Goal: Task Accomplishment & Management: Manage account settings

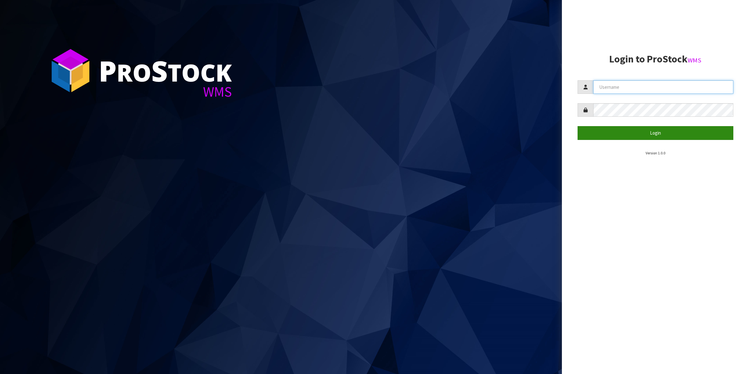
type input "Shingai"
click at [649, 133] on button "Login" at bounding box center [656, 132] width 156 height 13
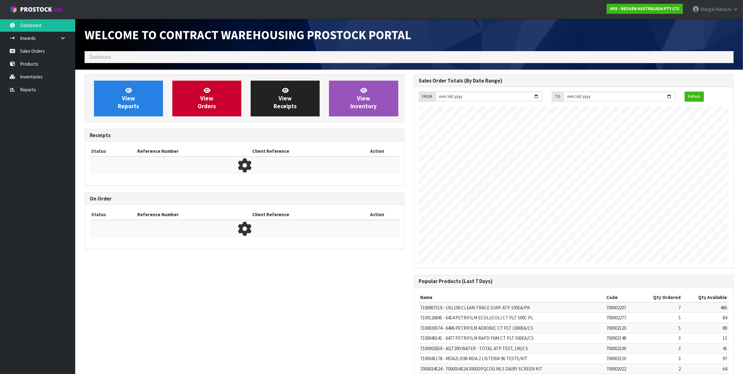
scroll to position [349, 329]
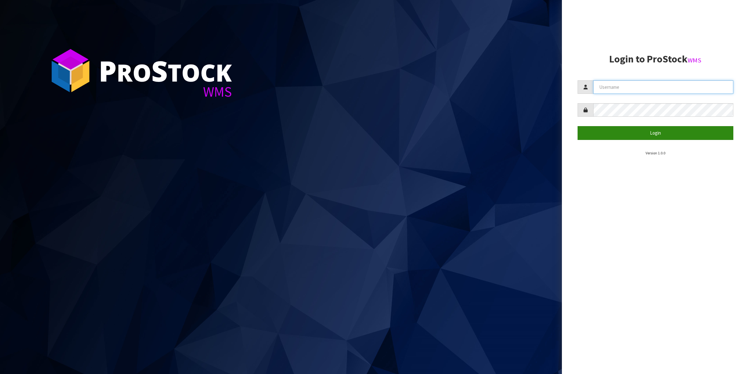
type input "Shingai"
click at [657, 132] on button "Login" at bounding box center [656, 132] width 156 height 13
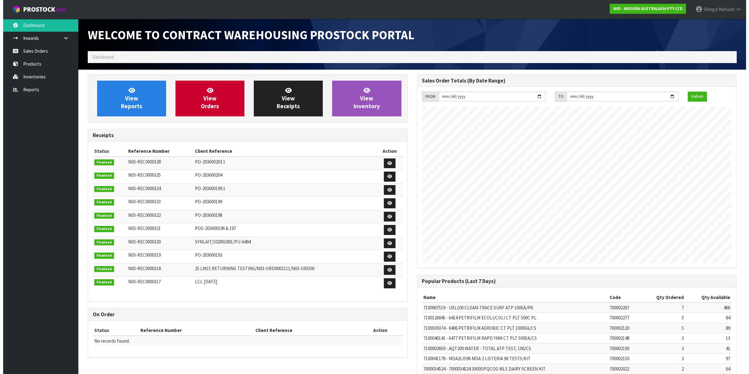
scroll to position [349, 329]
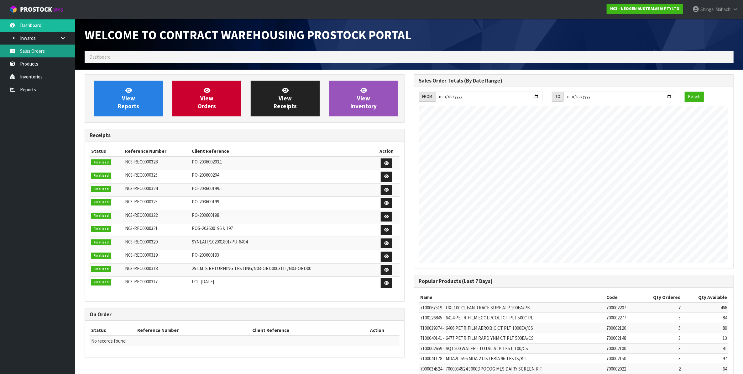
click at [22, 50] on link "Sales Orders" at bounding box center [37, 51] width 75 height 13
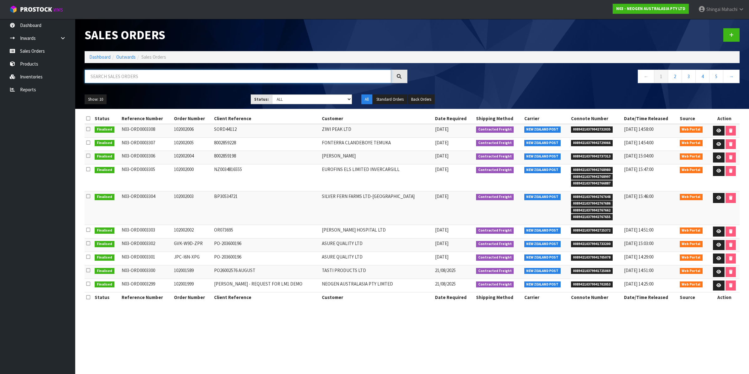
click at [104, 79] on input "text" at bounding box center [238, 76] width 307 height 13
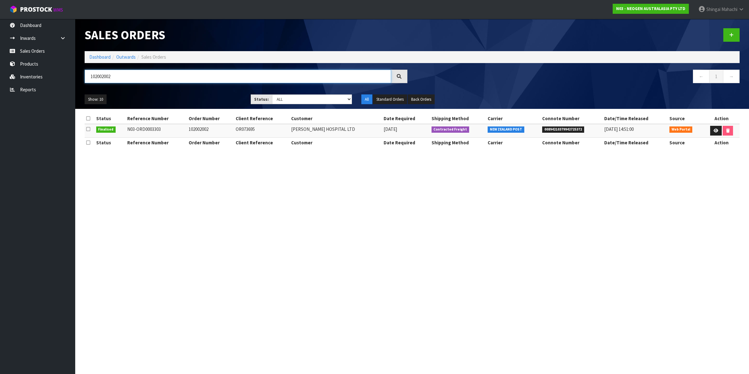
type input "102002002"
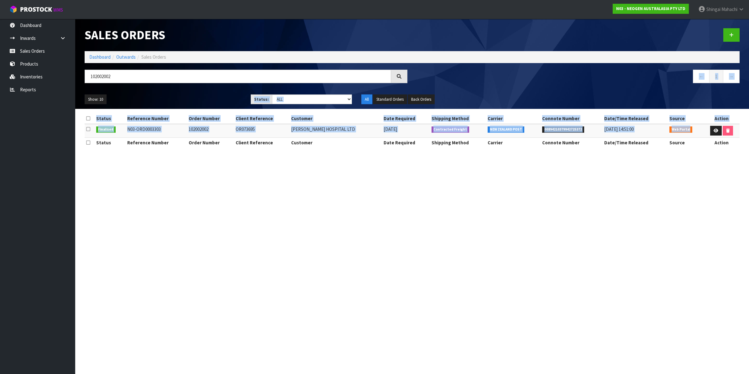
drag, startPoint x: 697, startPoint y: 131, endPoint x: 701, endPoint y: 132, distance: 4.6
click at [701, 132] on div "Sales Orders Dashboard Outwards Sales Orders 102002002 ← 1 → Show: 10 5 10 25 5…" at bounding box center [374, 79] width 749 height 159
drag, startPoint x: 701, startPoint y: 132, endPoint x: 713, endPoint y: 129, distance: 12.3
click at [714, 129] on icon at bounding box center [716, 131] width 5 height 4
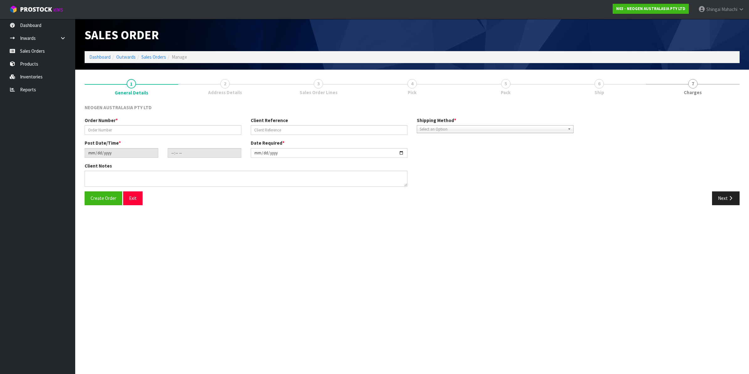
type input "102002002"
type input "OR073695"
type input "[DATE]"
type input "10:44:00.000"
type input "[DATE]"
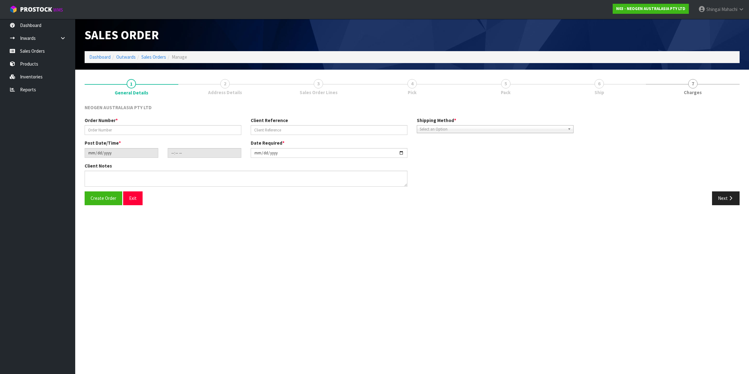
type textarea "ATTN: [PERSON_NAME]"
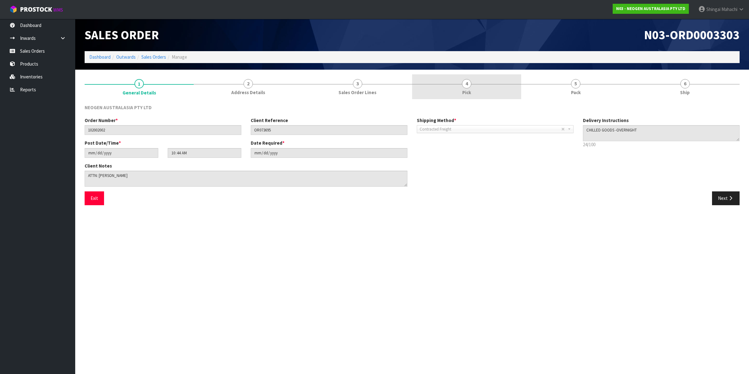
click at [467, 84] on span "4" at bounding box center [466, 83] width 9 height 9
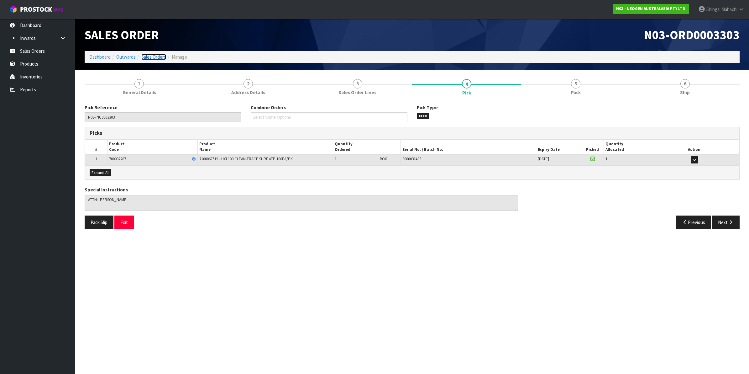
click at [159, 56] on link "Sales Orders" at bounding box center [153, 57] width 25 height 6
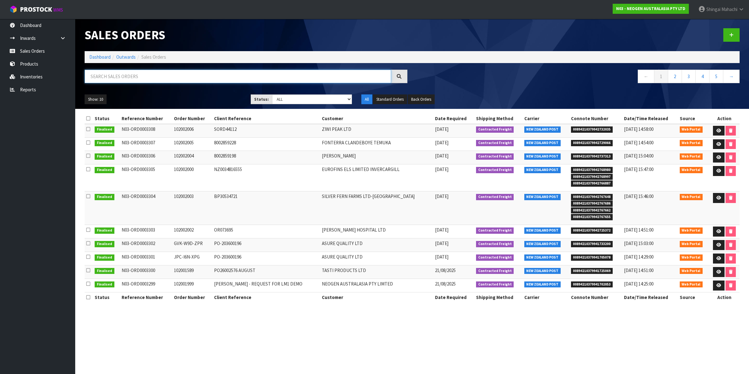
click at [144, 77] on input "text" at bounding box center [238, 76] width 307 height 13
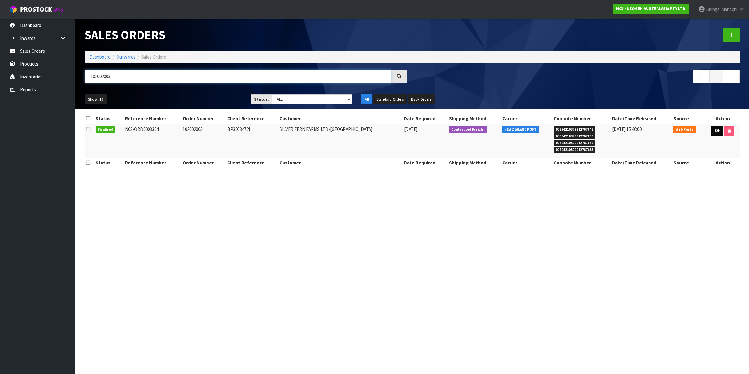
type input "102002003"
click at [716, 130] on icon at bounding box center [717, 131] width 5 height 4
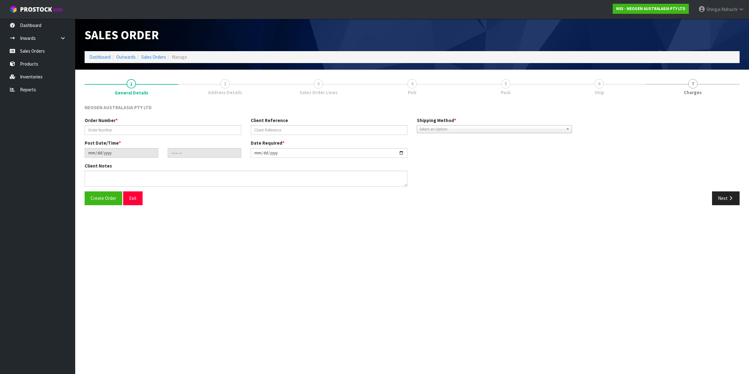
type input "102002003"
type input "BP30534721"
type input "[DATE]"
type input "10:48:00.000"
type input "[DATE]"
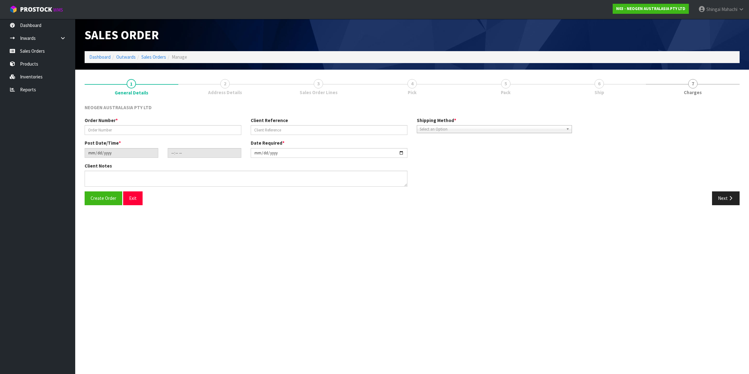
type textarea "ATTN: LABORATORY"
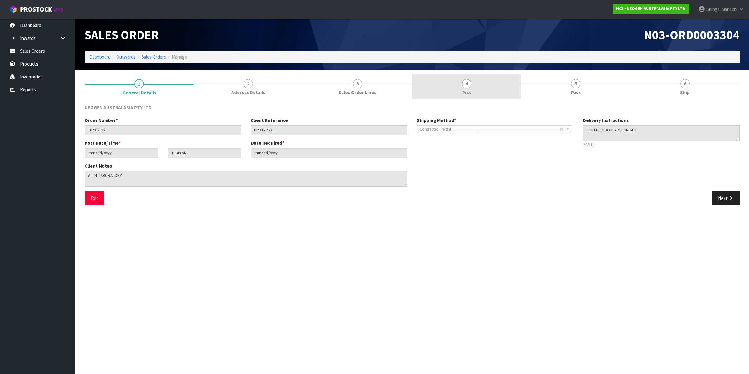
click at [470, 84] on span "4" at bounding box center [466, 83] width 9 height 9
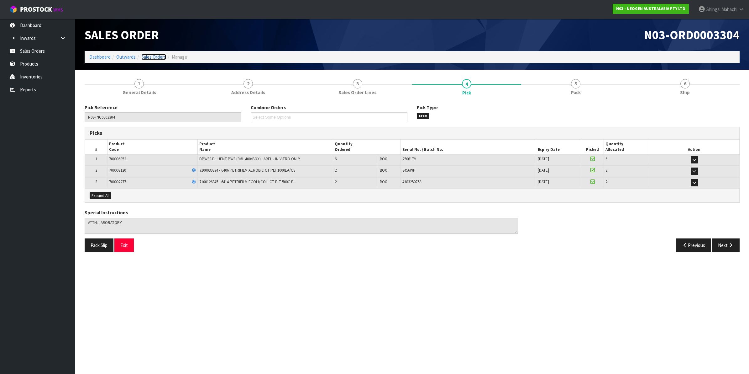
click at [152, 58] on link "Sales Orders" at bounding box center [153, 57] width 25 height 6
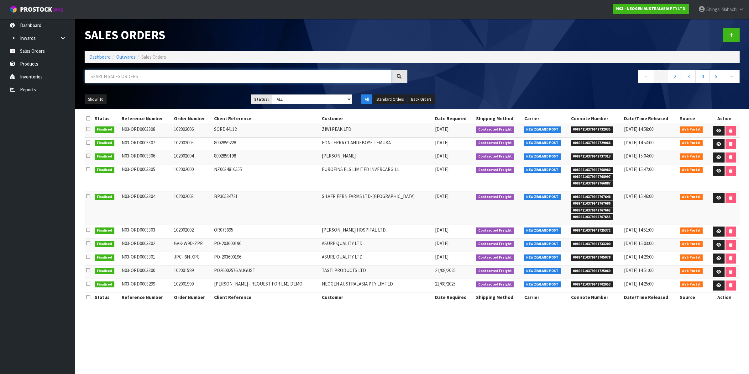
click at [118, 76] on input "text" at bounding box center [238, 76] width 307 height 13
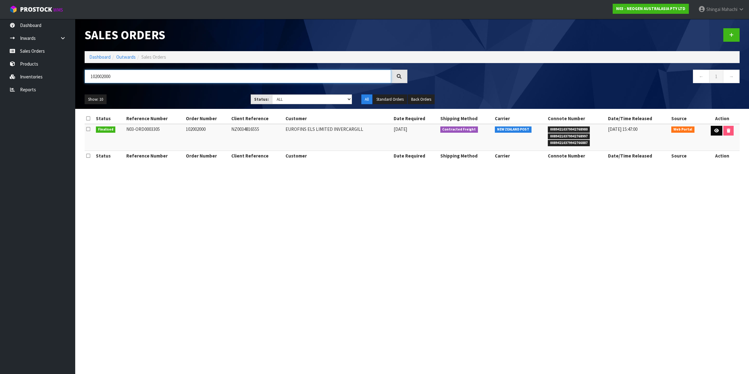
type input "102002000"
click at [714, 131] on icon at bounding box center [716, 131] width 5 height 4
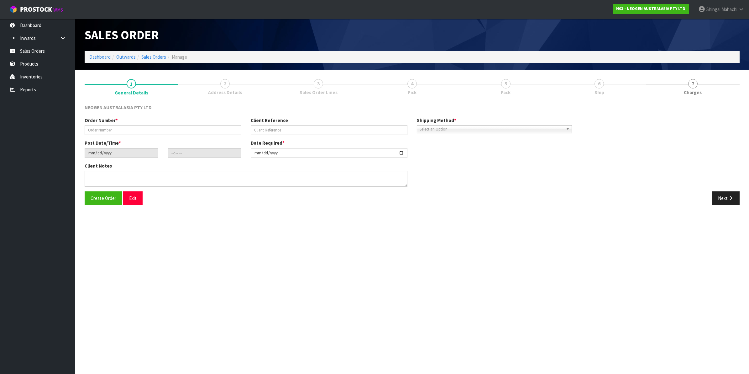
type input "102002000"
type input "NZ0034816555"
type input "[DATE]"
type input "11:00:00.000"
type input "[DATE]"
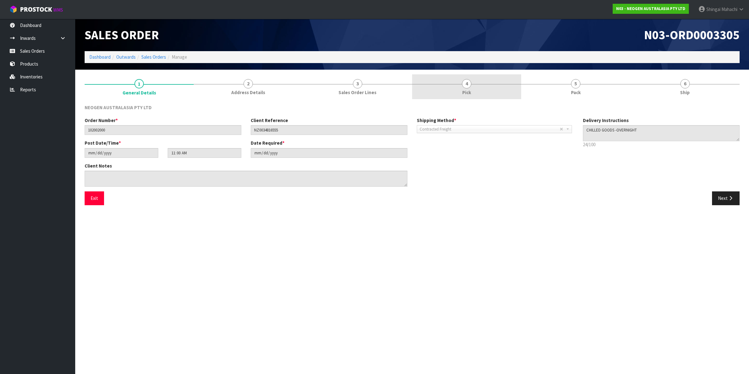
click at [470, 81] on span "4" at bounding box center [466, 83] width 9 height 9
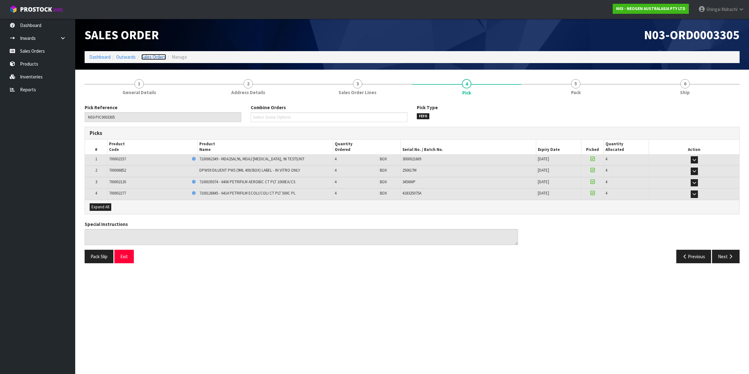
click at [154, 57] on link "Sales Orders" at bounding box center [153, 57] width 25 height 6
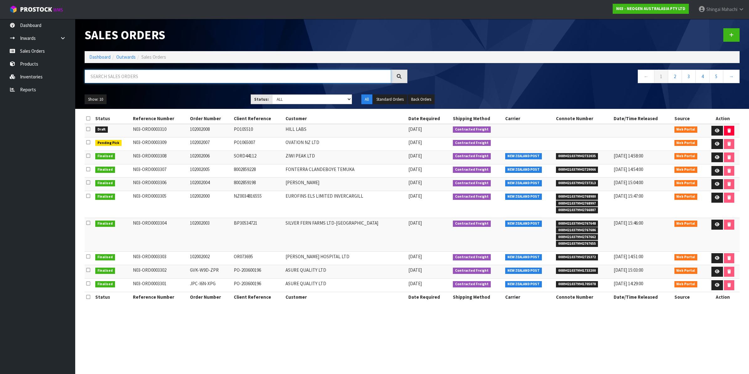
click at [144, 77] on input "text" at bounding box center [238, 76] width 307 height 13
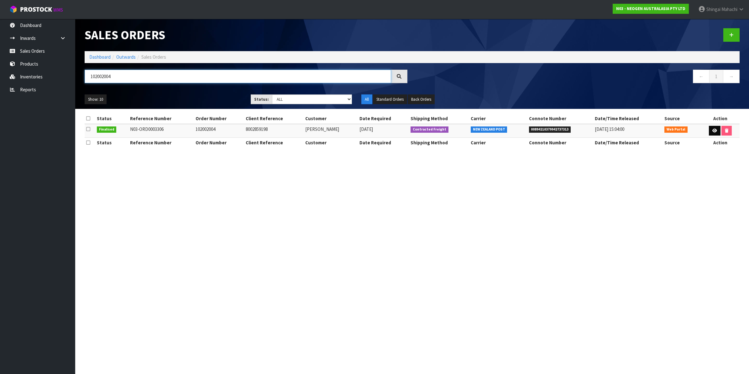
type input "102002004"
click at [718, 130] on link at bounding box center [715, 131] width 12 height 10
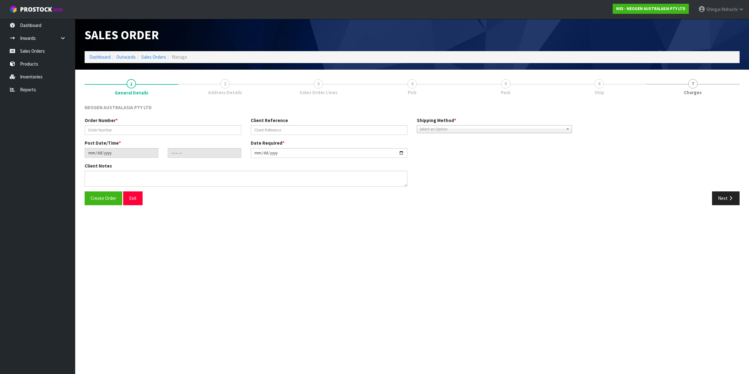
type input "102002004"
type input "8002859198"
type input "[DATE]"
type input "11:06:00.000"
type input "[DATE]"
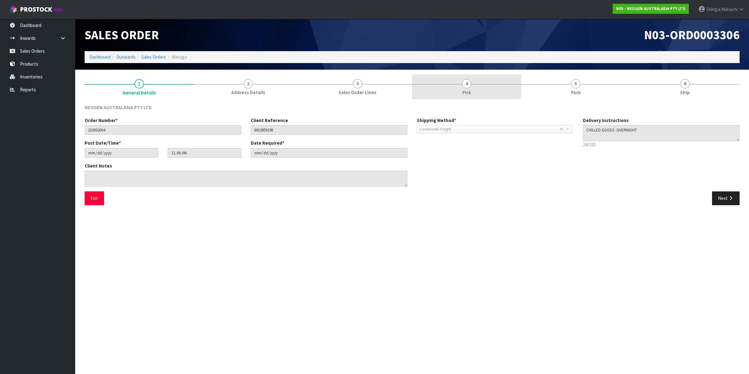
click at [469, 84] on span "4" at bounding box center [466, 83] width 9 height 9
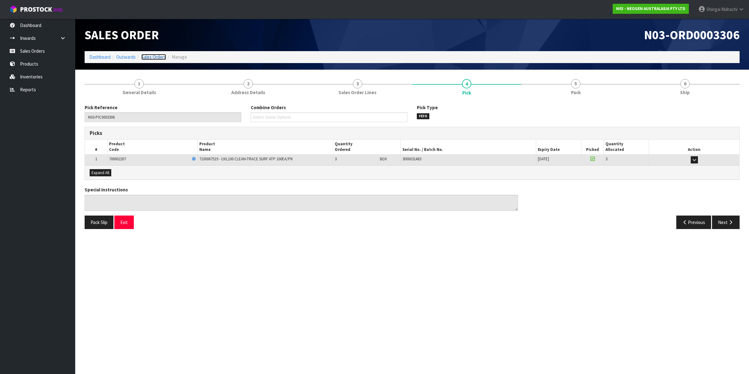
click at [150, 56] on link "Sales Orders" at bounding box center [153, 57] width 25 height 6
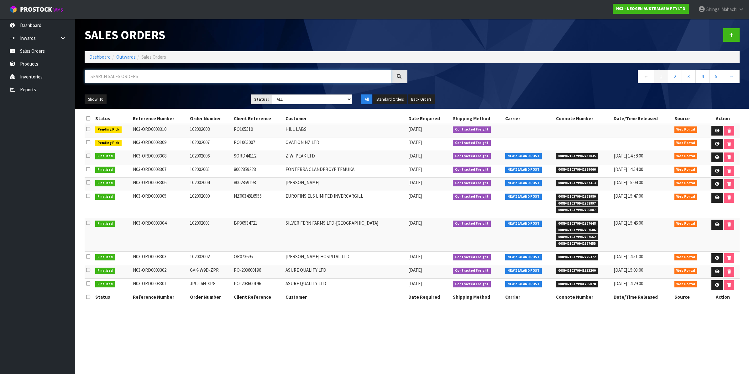
click at [144, 72] on input "text" at bounding box center [238, 76] width 307 height 13
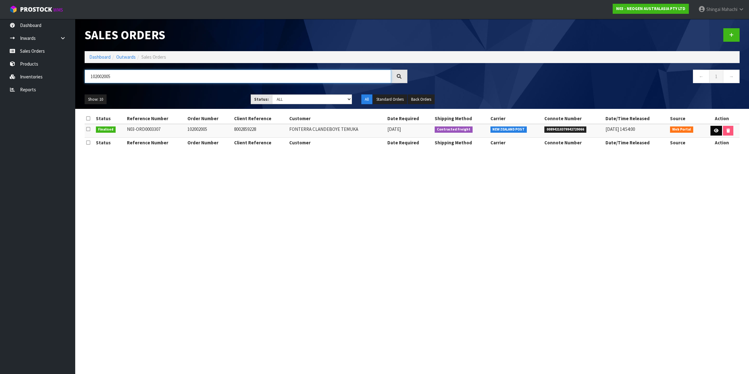
type input "102002005"
click at [713, 128] on link at bounding box center [717, 131] width 12 height 10
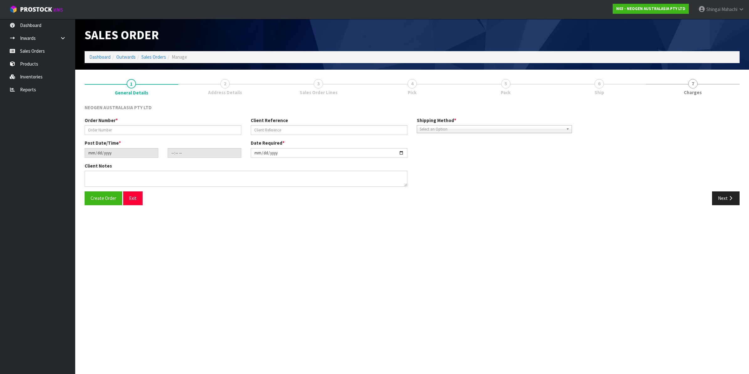
type input "102002005"
type input "8002859228"
type input "[DATE]"
type input "11:10:00.000"
type input "[DATE]"
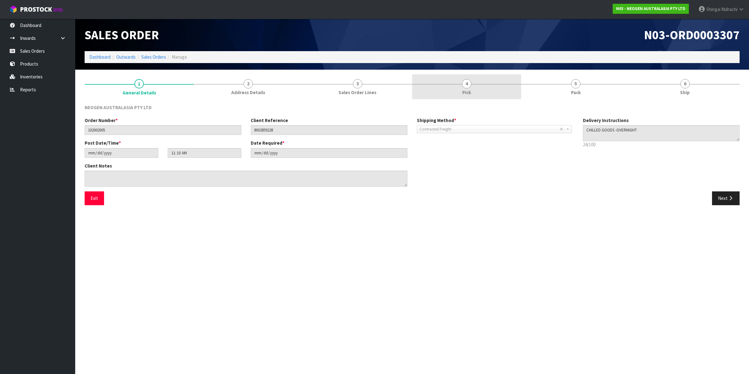
click at [469, 84] on span "4" at bounding box center [466, 83] width 9 height 9
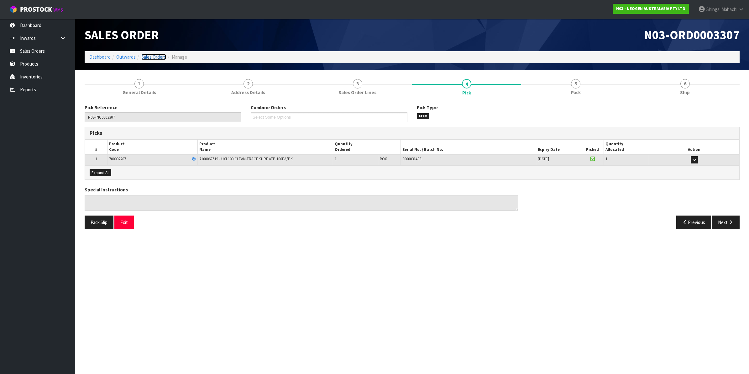
click at [148, 55] on link "Sales Orders" at bounding box center [153, 57] width 25 height 6
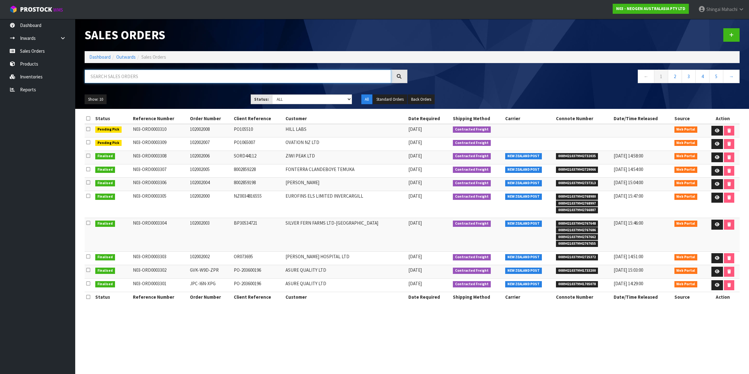
click at [132, 77] on input "text" at bounding box center [238, 76] width 307 height 13
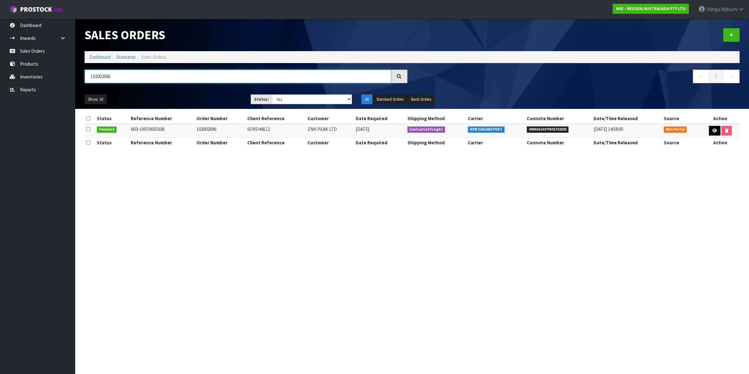
type input "102002006"
click at [713, 130] on icon at bounding box center [714, 131] width 5 height 4
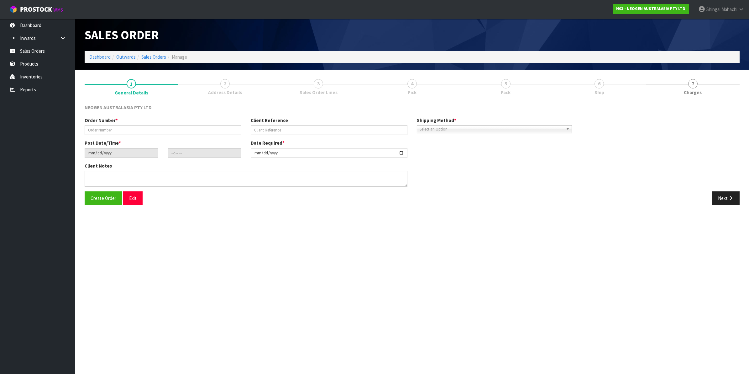
type input "102002006"
type input "SORD44112"
type input "[DATE]"
type input "11:14:00.000"
type input "[DATE]"
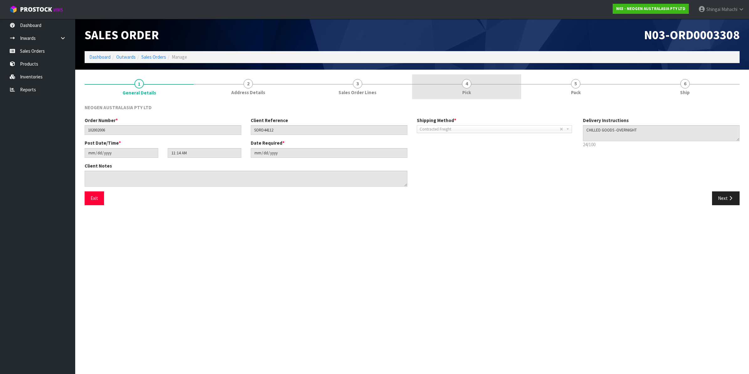
click at [465, 81] on span "4" at bounding box center [466, 83] width 9 height 9
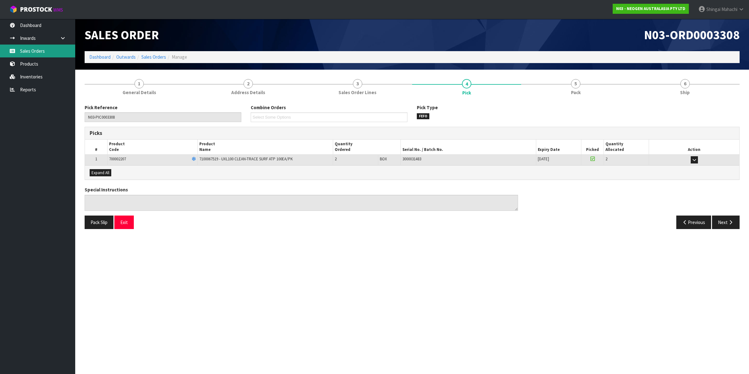
click at [34, 48] on link "Sales Orders" at bounding box center [37, 51] width 75 height 13
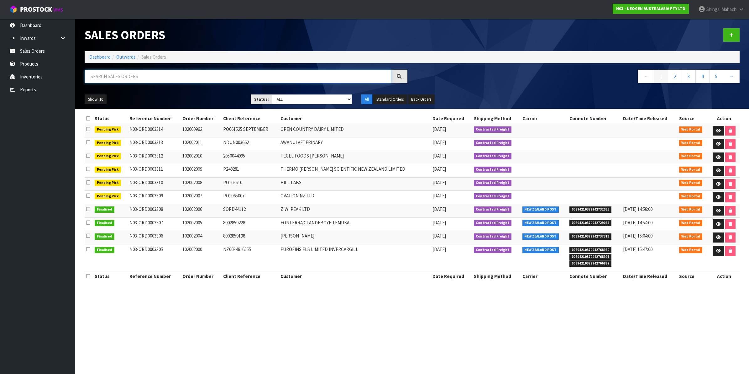
click at [121, 78] on input "text" at bounding box center [238, 76] width 307 height 13
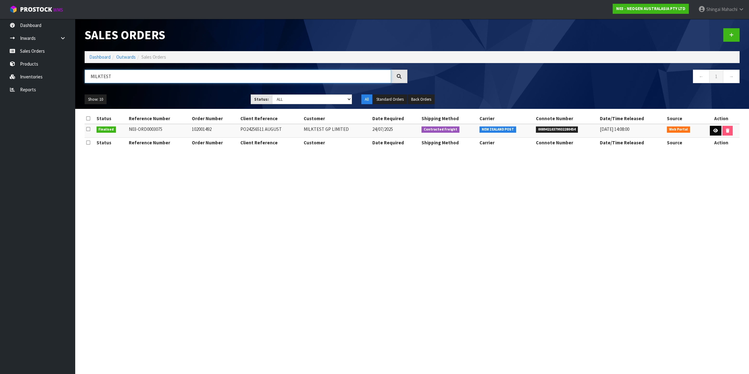
type input "MILKTEST"
click at [716, 132] on icon at bounding box center [715, 131] width 5 height 4
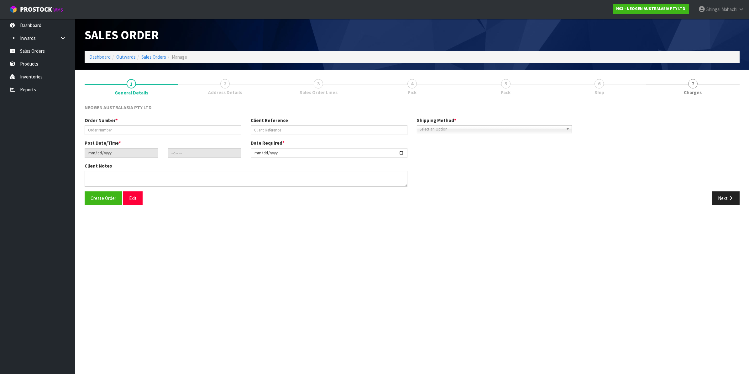
type input "102001492"
type input "PO24256511 AUGUST"
type input "[DATE]"
type input "14:00:00.000"
type input "[DATE]"
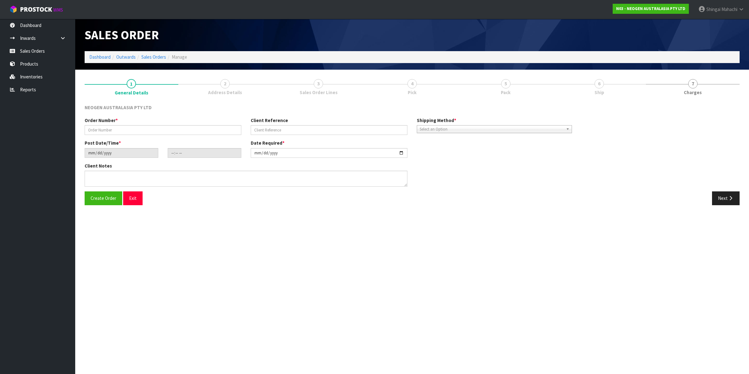
type textarea "ATTN: [PERSON_NAME]"
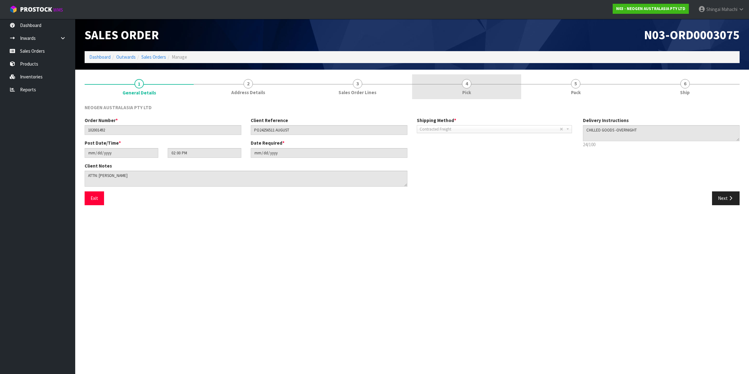
click at [463, 82] on span "4" at bounding box center [466, 83] width 9 height 9
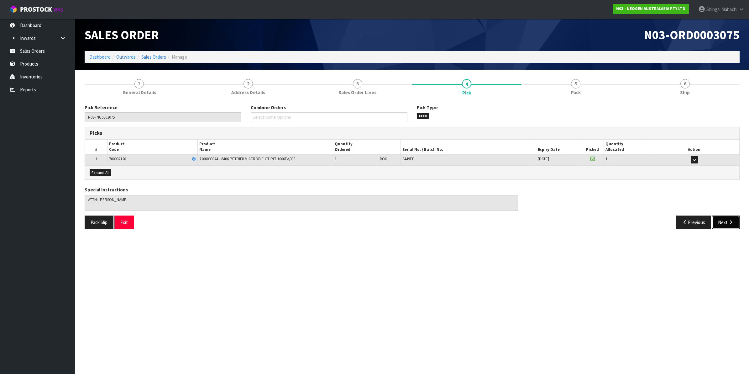
click at [725, 223] on button "Next" at bounding box center [726, 221] width 28 height 13
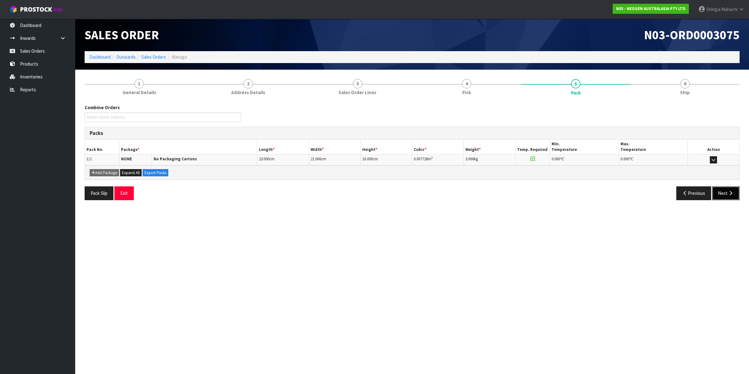
click at [723, 192] on button "Next" at bounding box center [726, 192] width 28 height 13
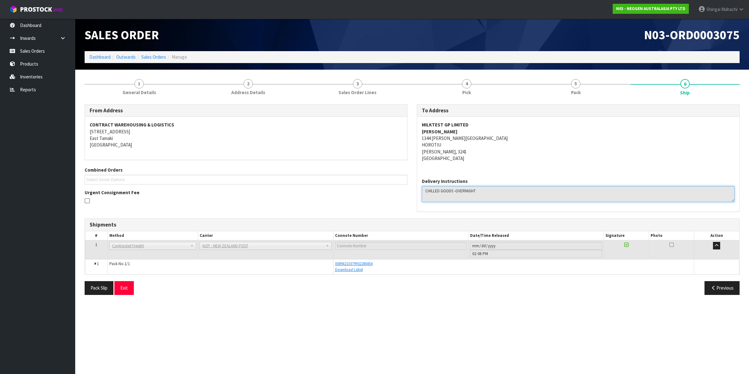
click at [723, 192] on textarea at bounding box center [578, 194] width 313 height 16
click at [245, 82] on span "2" at bounding box center [248, 83] width 9 height 9
